Goal: Register for event/course

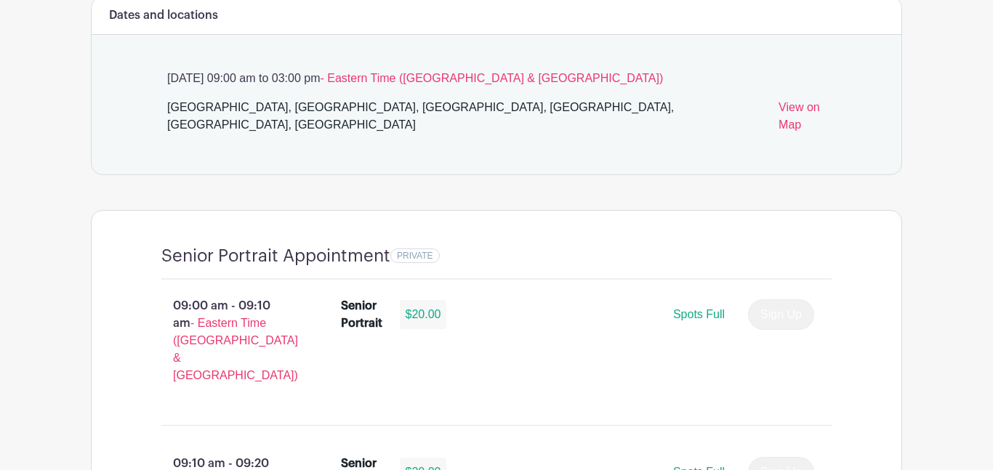
scroll to position [860, 0]
click at [400, 302] on div "$20.00" at bounding box center [423, 313] width 47 height 29
click at [772, 300] on div "Sign Up" at bounding box center [775, 314] width 78 height 31
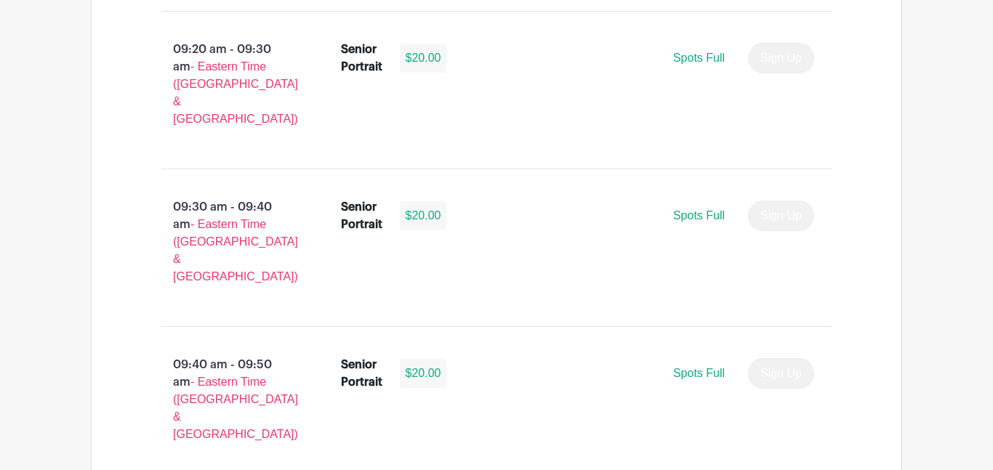
scroll to position [1433, 0]
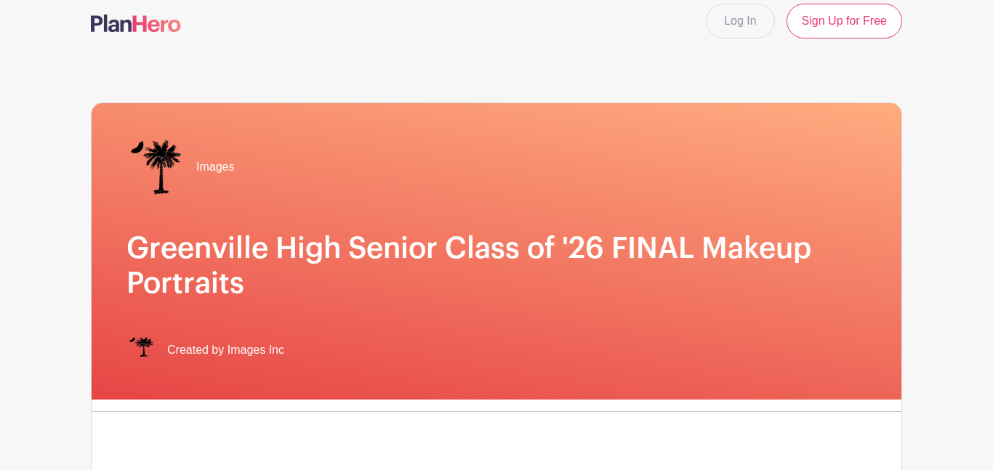
scroll to position [17, 0]
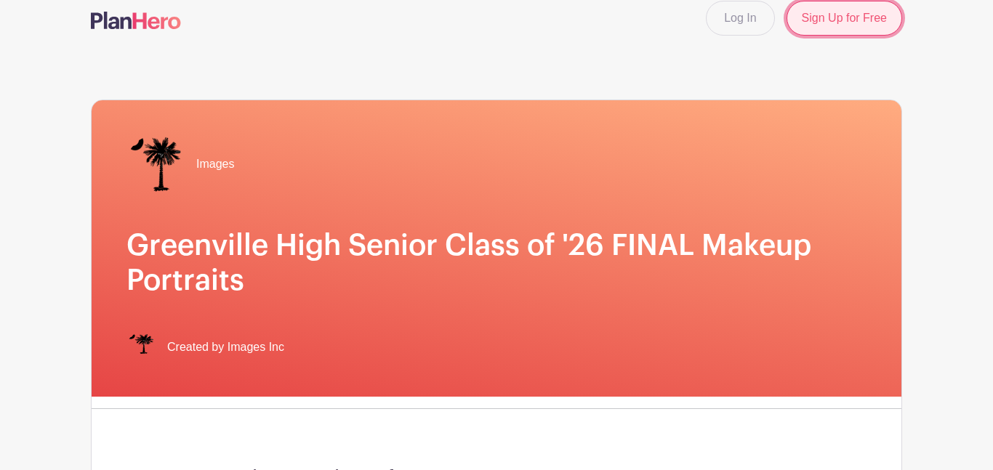
click at [833, 15] on link "Sign Up for Free" at bounding box center [844, 18] width 116 height 35
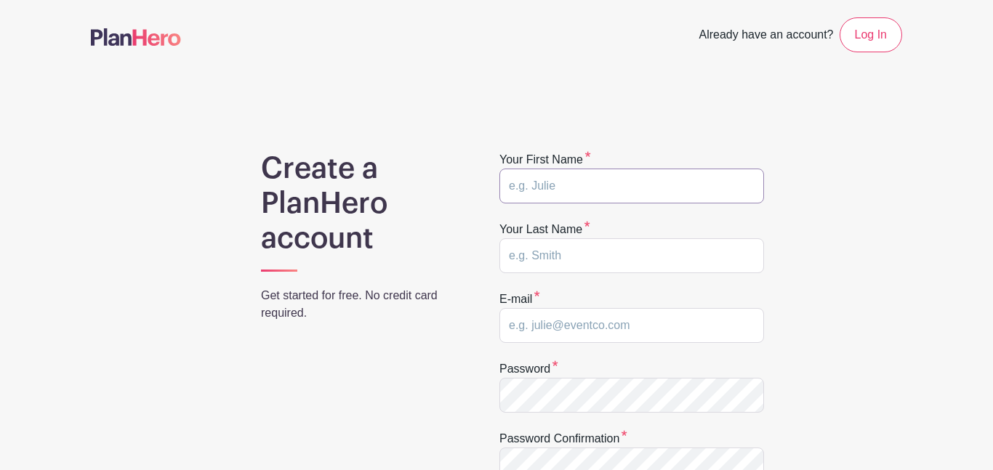
click at [547, 194] on input "text" at bounding box center [631, 186] width 265 height 35
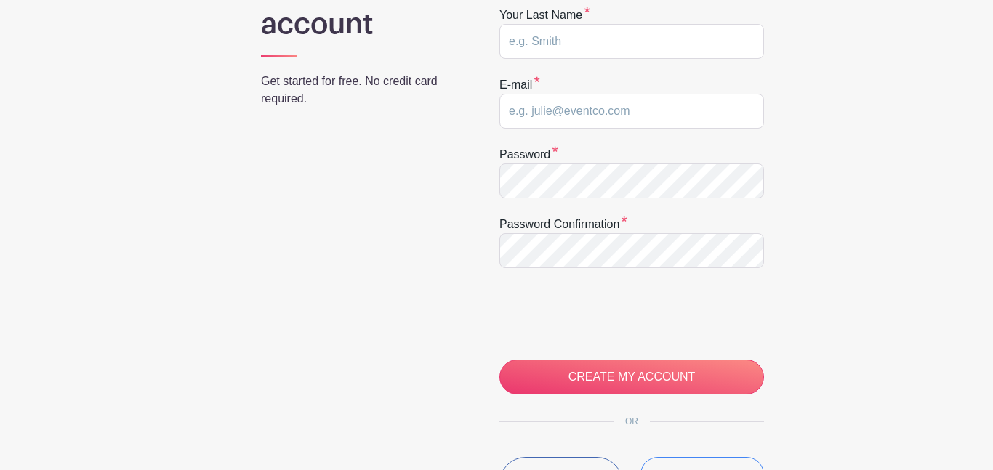
scroll to position [215, 0]
